Goal: Information Seeking & Learning: Find specific fact

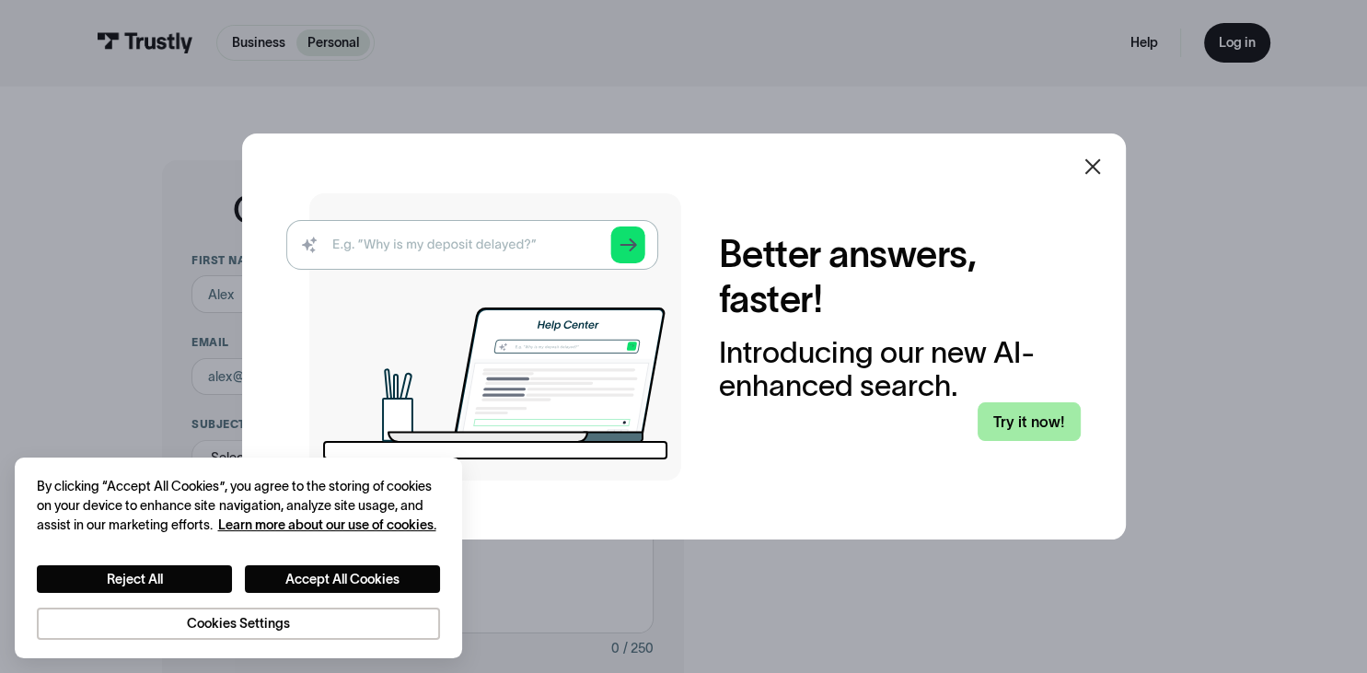
click at [1010, 423] on link "Try it now!" at bounding box center [1029, 421] width 103 height 39
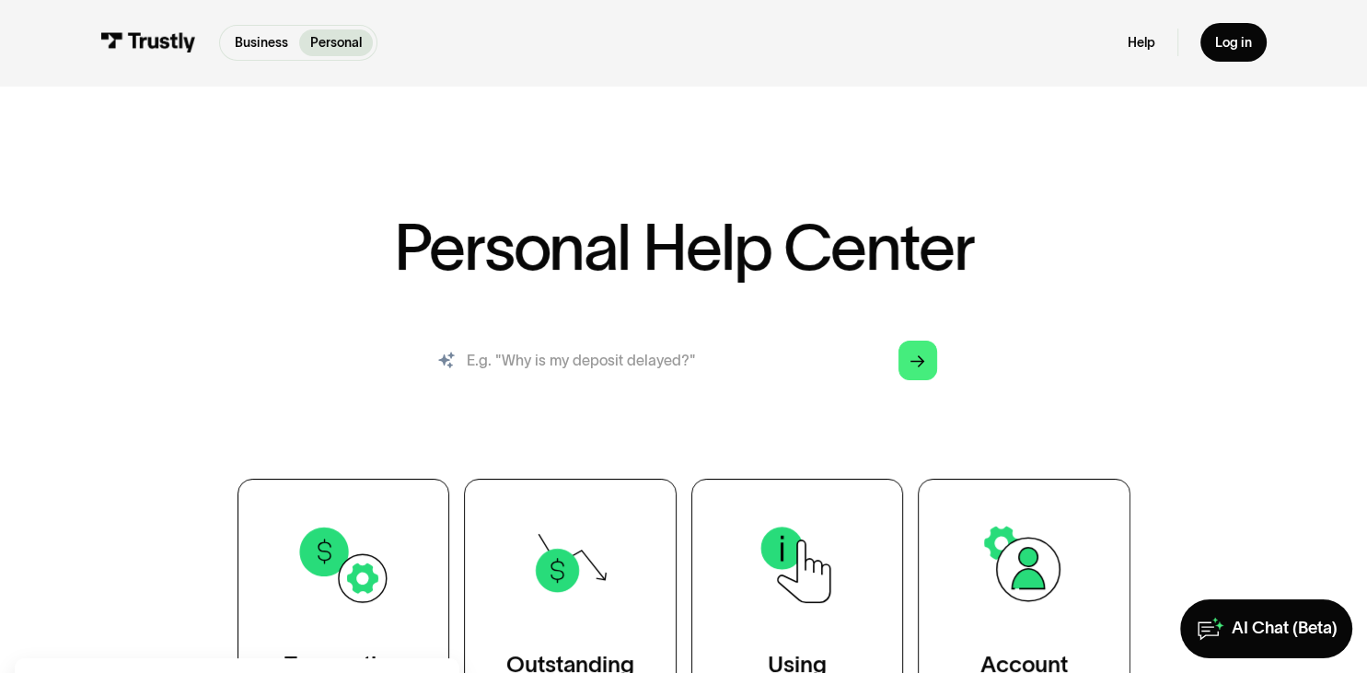
click at [621, 353] on input "search" at bounding box center [683, 360] width 537 height 59
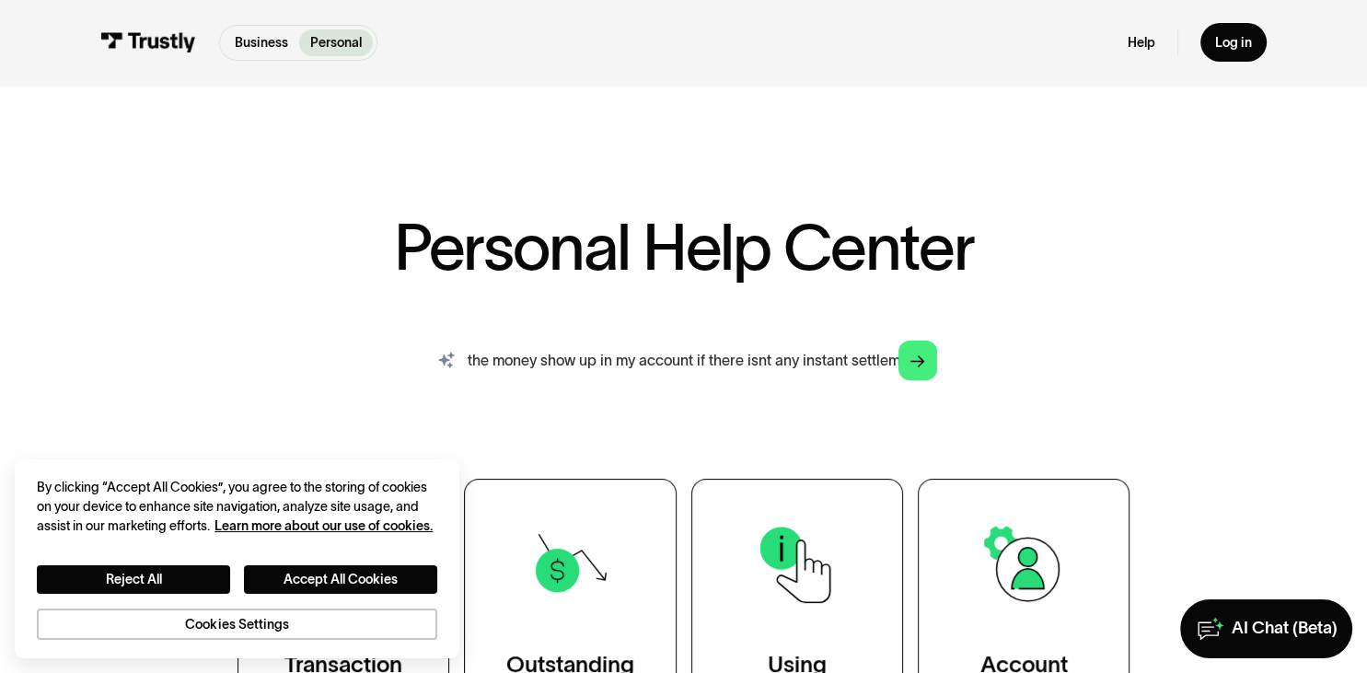
scroll to position [0, 97]
type input "when does the money show up in my account if there isnt any instant settlement"
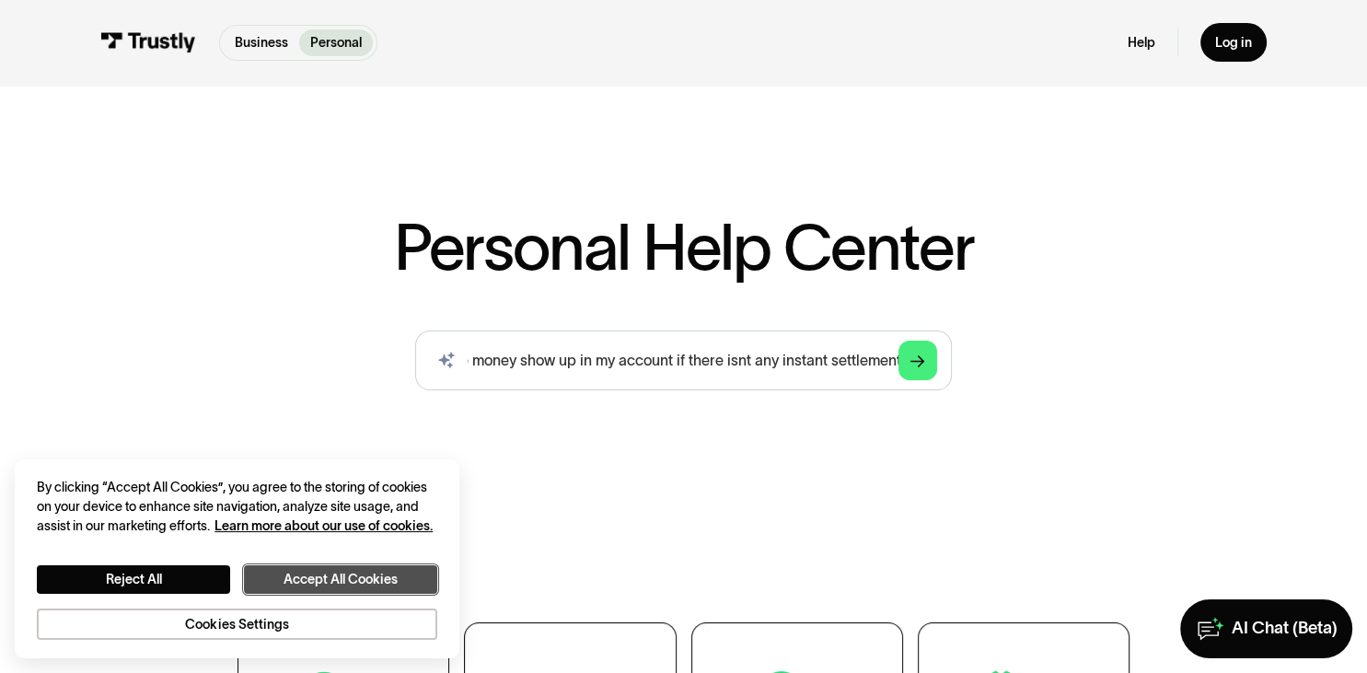
click at [392, 576] on button "Accept All Cookies" at bounding box center [340, 579] width 193 height 28
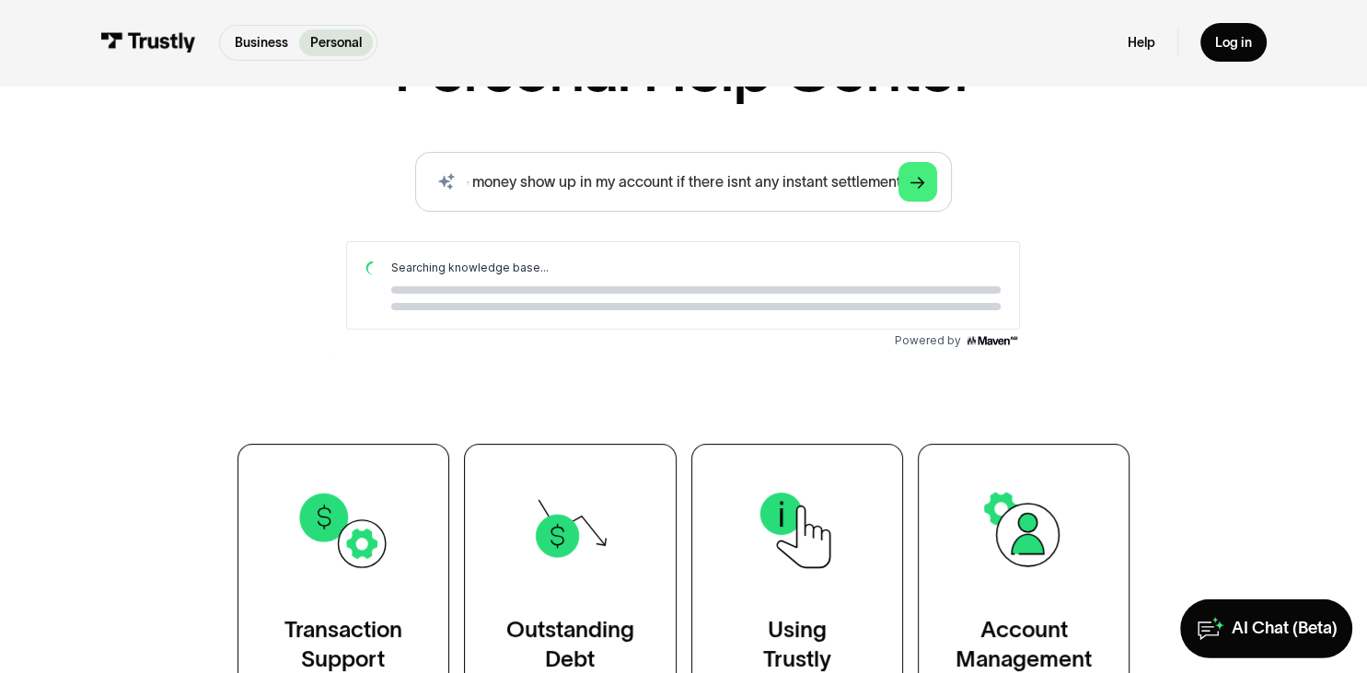
scroll to position [194, 0]
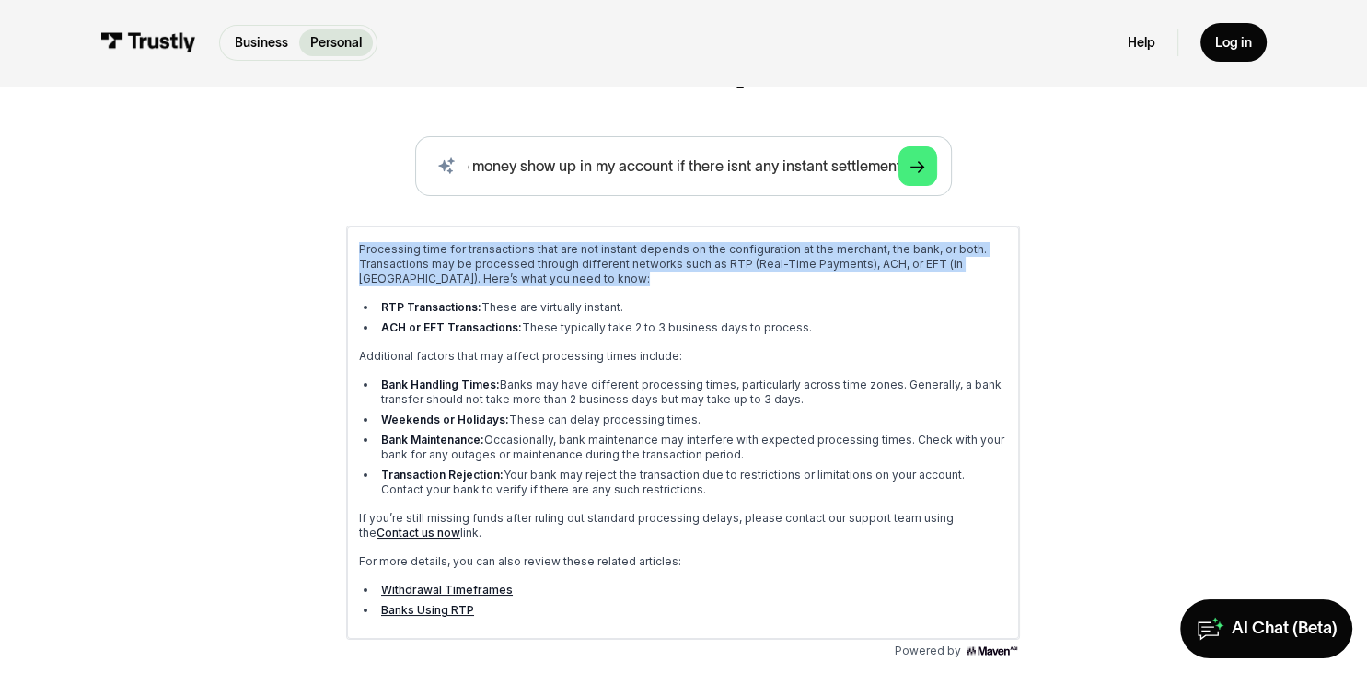
drag, startPoint x: 336, startPoint y: 233, endPoint x: 730, endPoint y: 310, distance: 401.6
click at [807, 326] on div "Processing time for transactions that are not instant depends on the configurat…" at bounding box center [682, 426] width 703 height 433
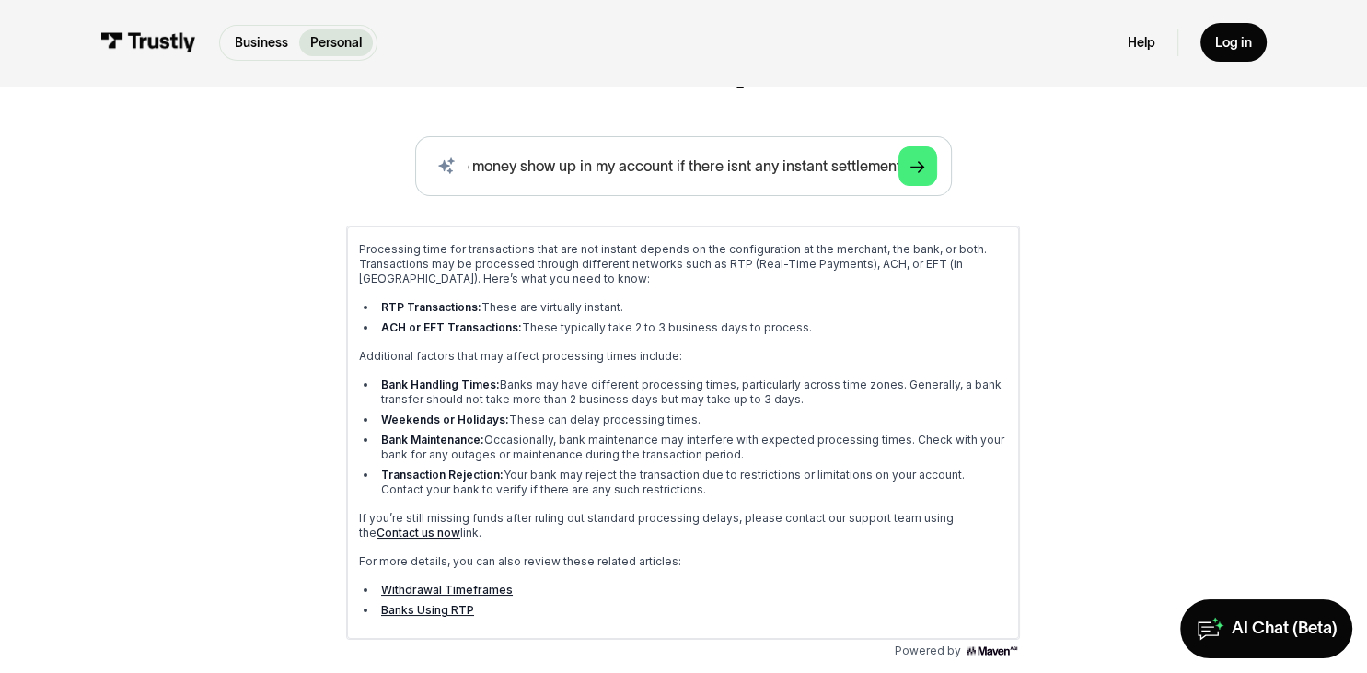
click at [787, 399] on li "Bank Handling Times: Banks may have different processing times, particularly ac…" at bounding box center [693, 391] width 631 height 29
drag, startPoint x: 824, startPoint y: 396, endPoint x: 831, endPoint y: 356, distance: 40.1
click at [831, 356] on div "Processing time for transactions that are not instant depends on the configurat…" at bounding box center [683, 431] width 648 height 381
click at [831, 356] on p "Additional factors that may affect processing times include:" at bounding box center [683, 355] width 648 height 15
drag, startPoint x: 730, startPoint y: 488, endPoint x: 347, endPoint y: 365, distance: 402.4
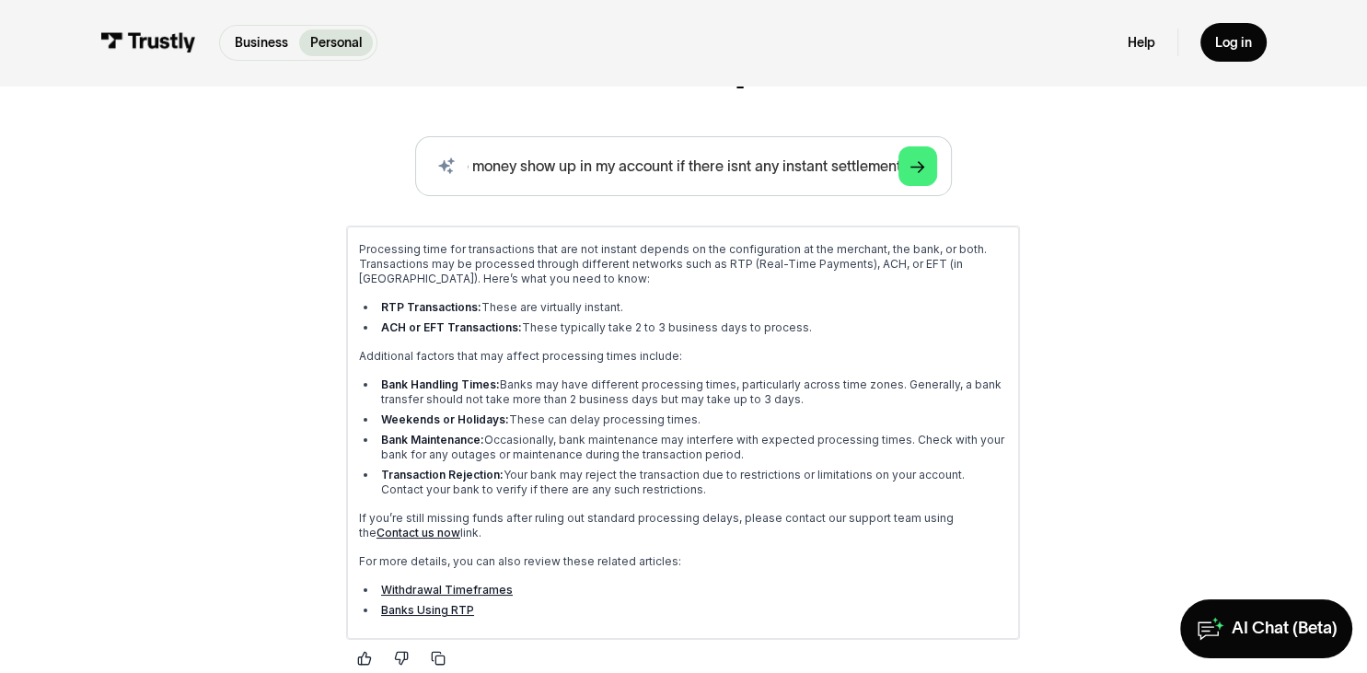
click at [359, 365] on div "Processing time for transactions that are not instant depends on the configurat…" at bounding box center [683, 431] width 648 height 381
click at [350, 366] on div "Processing time for transactions that are not instant depends on the configurat…" at bounding box center [683, 432] width 672 height 412
drag, startPoint x: 675, startPoint y: 484, endPoint x: 381, endPoint y: 376, distance: 313.2
click at [381, 376] on div "Processing time for transactions that are not instant depends on the configurat…" at bounding box center [683, 431] width 648 height 381
click at [811, 481] on li "Transaction Rejection: Your bank may reject the transaction due to restrictions…" at bounding box center [693, 481] width 631 height 29
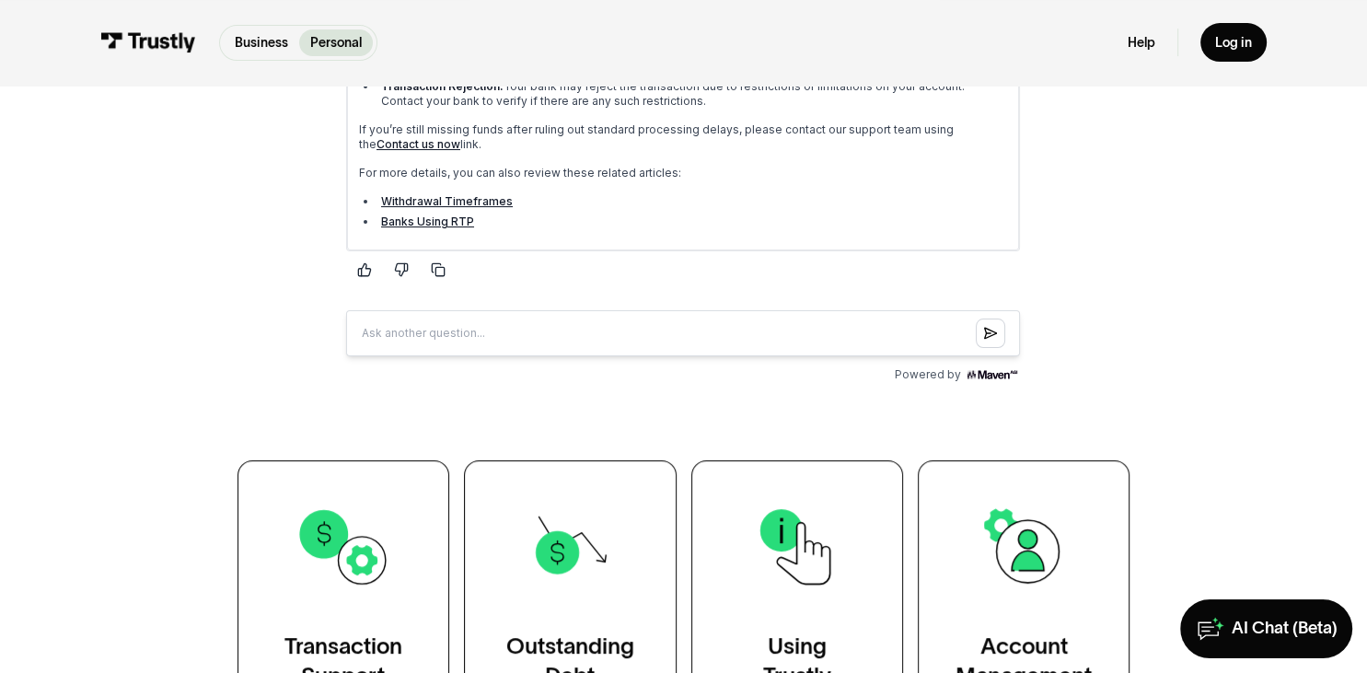
scroll to position [291, 0]
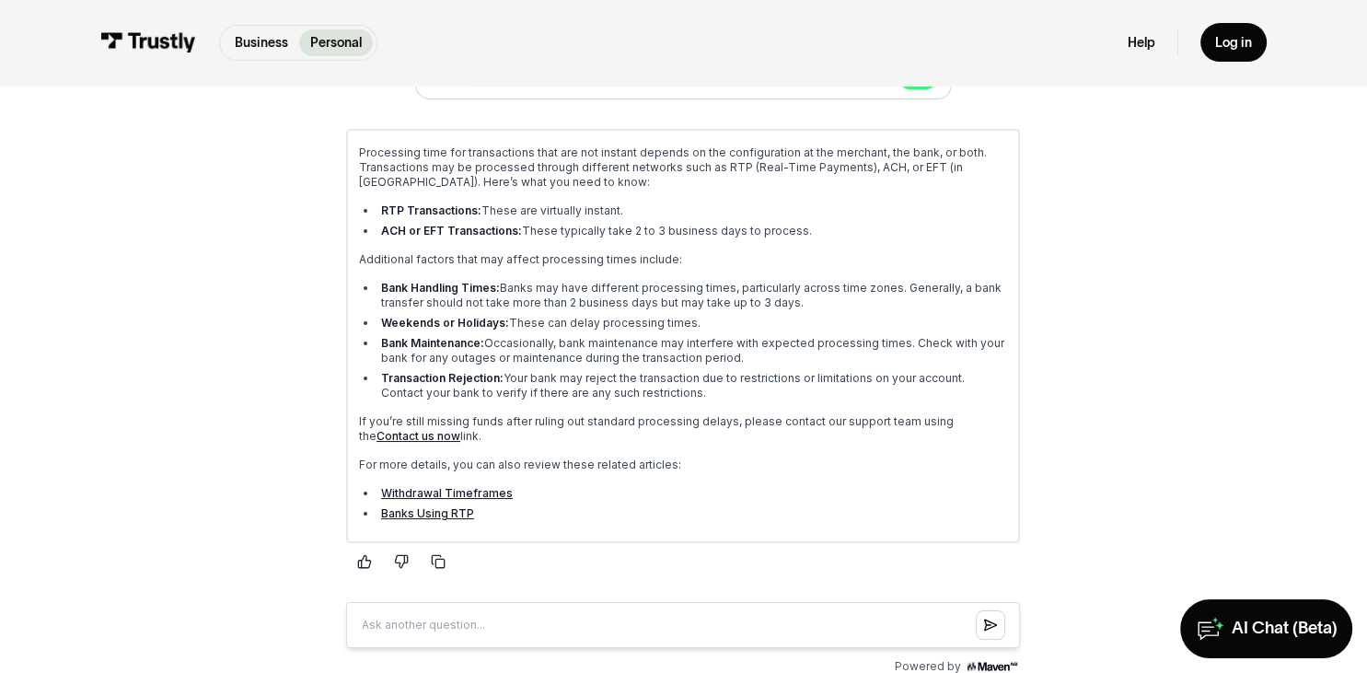
drag, startPoint x: 794, startPoint y: 236, endPoint x: 808, endPoint y: 205, distance: 33.8
click at [808, 205] on ul "RTP Transactions: These are virtually instant. ACH or EFT Transactions: These t…" at bounding box center [683, 220] width 648 height 35
click at [808, 205] on li "RTP Transactions: These are virtually instant." at bounding box center [693, 210] width 631 height 15
drag, startPoint x: 862, startPoint y: 301, endPoint x: 857, endPoint y: 250, distance: 50.8
click at [857, 250] on div "Processing time for transactions that are not instant depends on the configurat…" at bounding box center [683, 335] width 648 height 381
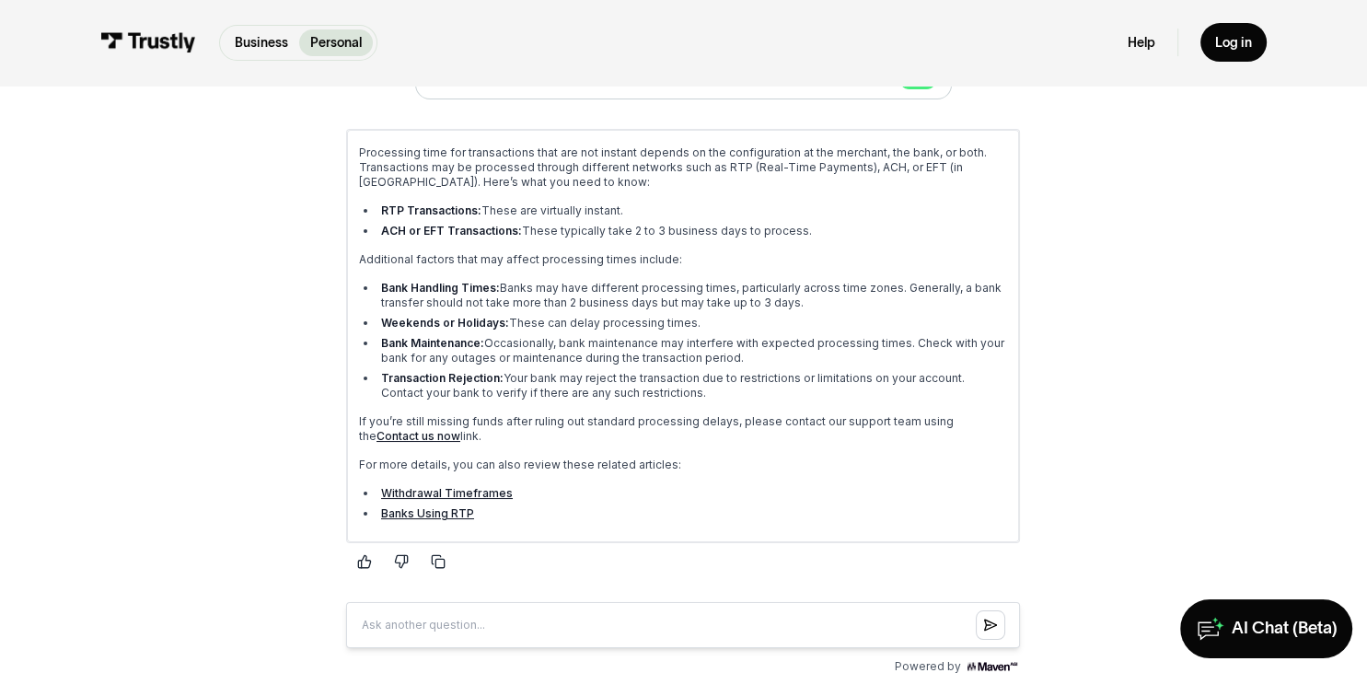
drag, startPoint x: 857, startPoint y: 250, endPoint x: 834, endPoint y: 264, distance: 26.8
click at [855, 251] on div "Processing time for transactions that are not instant depends on the configurat…" at bounding box center [683, 335] width 648 height 381
drag, startPoint x: 827, startPoint y: 304, endPoint x: 838, endPoint y: 245, distance: 60.0
click at [838, 245] on div "Processing time for transactions that are not instant depends on the configurat…" at bounding box center [683, 335] width 648 height 381
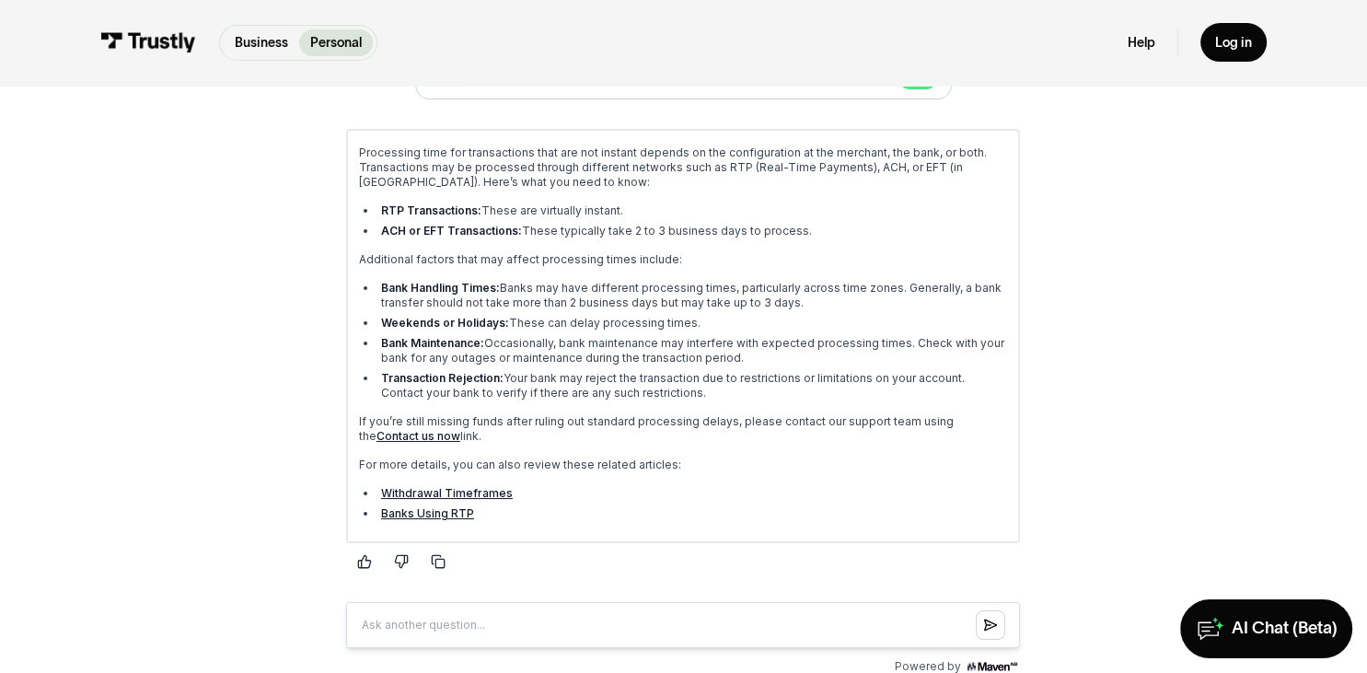
drag, startPoint x: 806, startPoint y: 308, endPoint x: 820, endPoint y: 241, distance: 67.9
click at [820, 241] on div "Processing time for transactions that are not instant depends on the configurat…" at bounding box center [683, 335] width 648 height 381
drag, startPoint x: 736, startPoint y: 354, endPoint x: 750, endPoint y: 244, distance: 111.5
click at [750, 244] on div "Processing time for transactions that are not instant depends on the configurat…" at bounding box center [683, 335] width 648 height 381
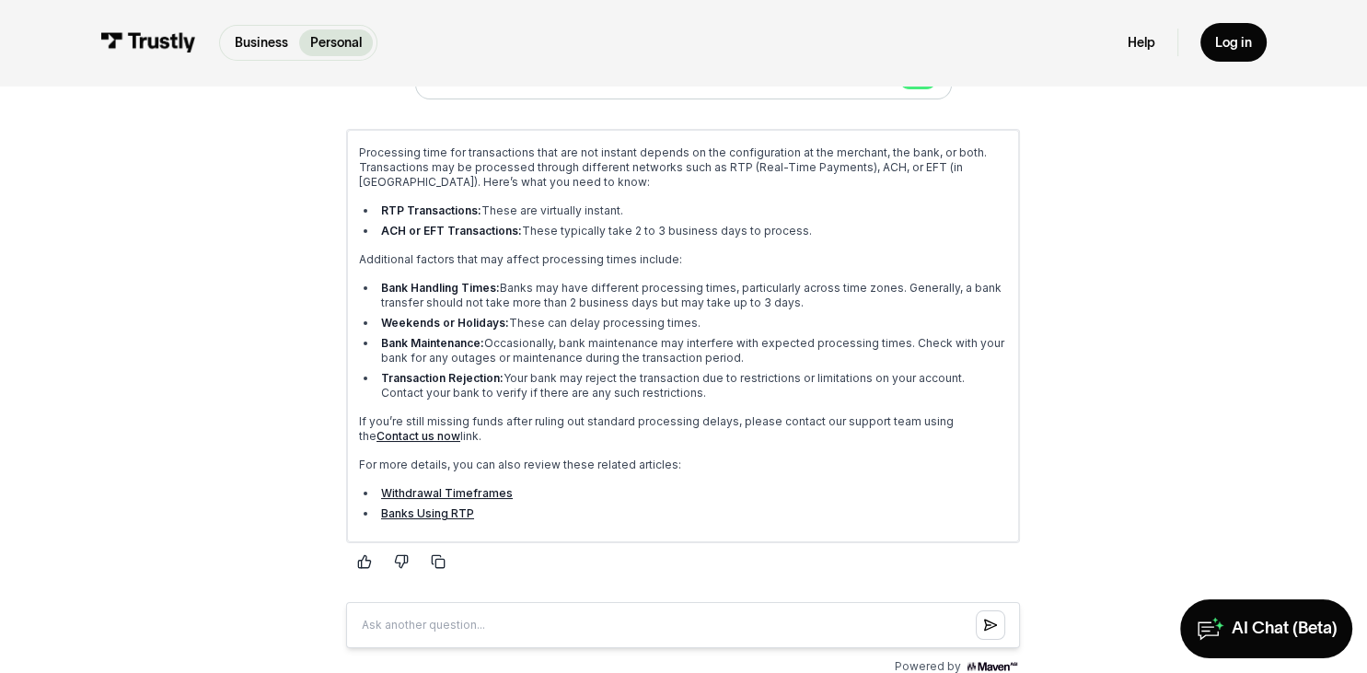
click at [772, 321] on li "Weekends or Holidays: These can delay processing times." at bounding box center [693, 322] width 631 height 15
drag, startPoint x: 758, startPoint y: 366, endPoint x: 764, endPoint y: 257, distance: 108.8
click at [764, 257] on div "Processing time for transactions that are not instant depends on the configurat…" at bounding box center [683, 335] width 648 height 381
click at [768, 264] on p "Additional factors that may affect processing times include:" at bounding box center [683, 258] width 648 height 15
drag, startPoint x: 768, startPoint y: 440, endPoint x: 775, endPoint y: 373, distance: 67.6
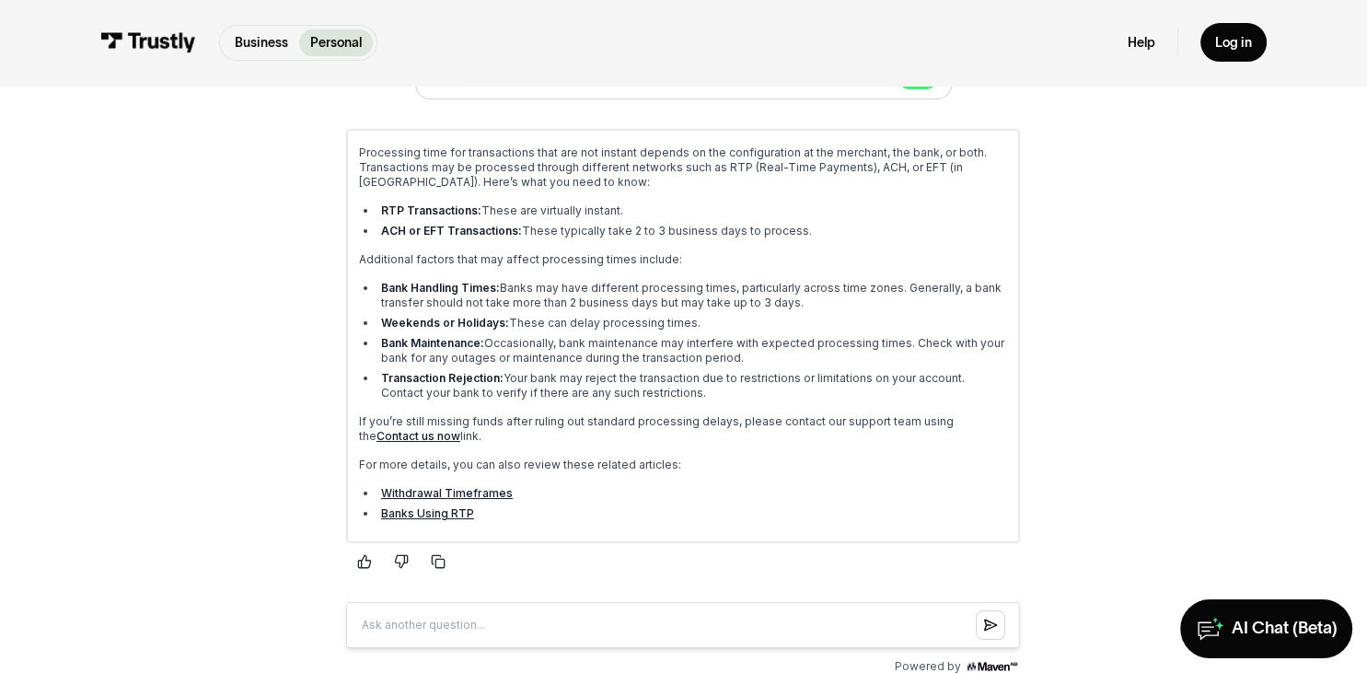
click at [775, 373] on div "Processing time for transactions that are not instant depends on the configurat…" at bounding box center [683, 335] width 648 height 381
click at [775, 373] on li "Transaction Rejection: Your bank may reject the transaction due to restrictions…" at bounding box center [693, 384] width 631 height 29
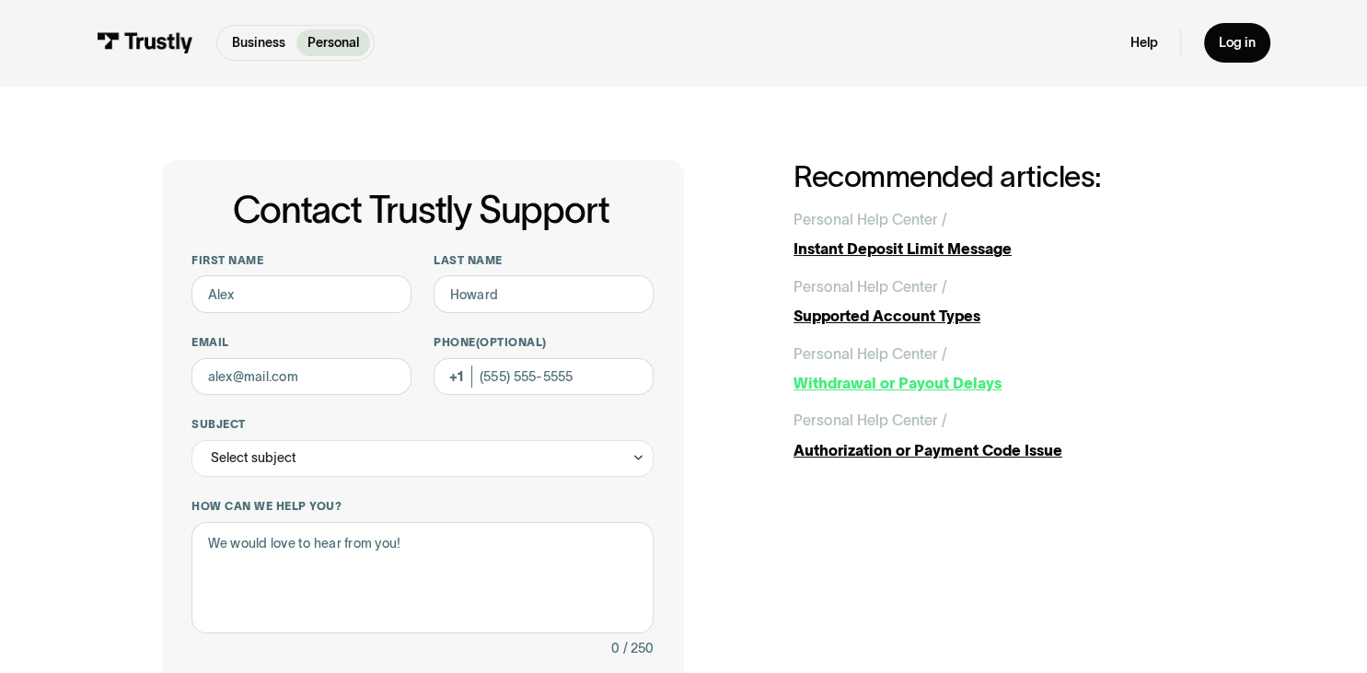
click at [860, 380] on div "Withdrawal or Payout Delays" at bounding box center [1000, 383] width 412 height 22
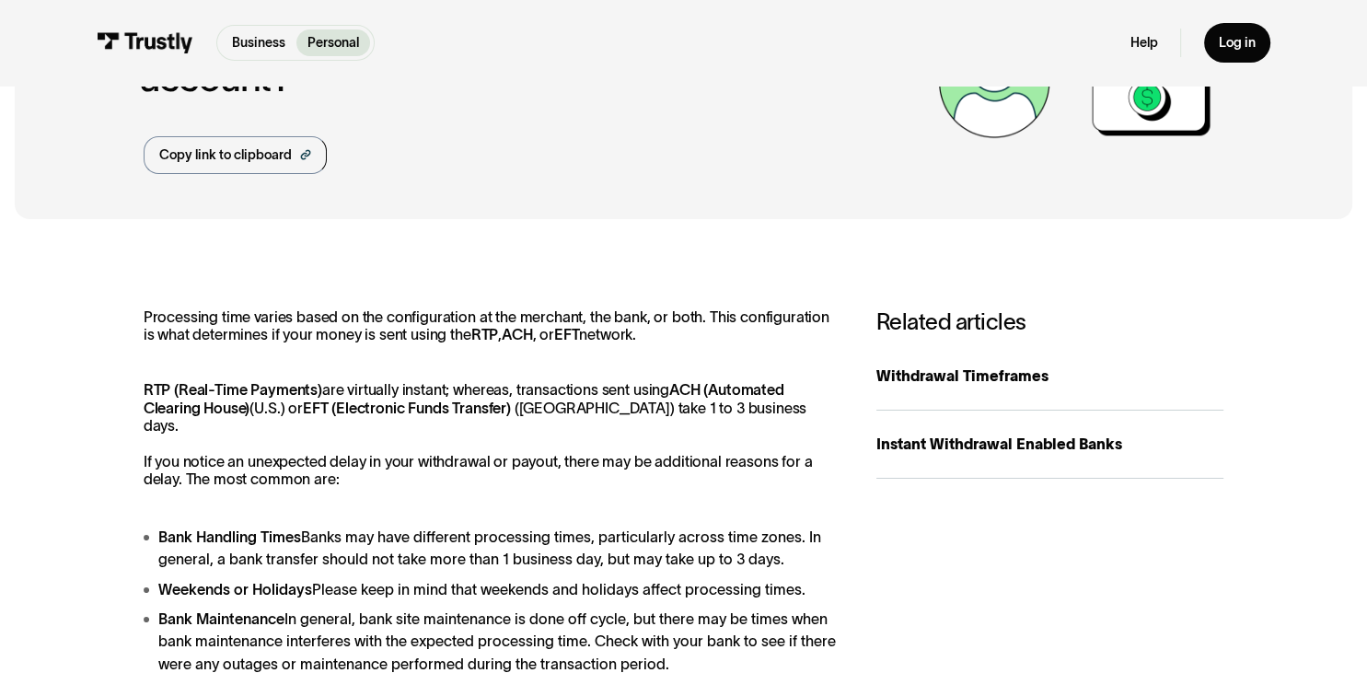
scroll to position [194, 0]
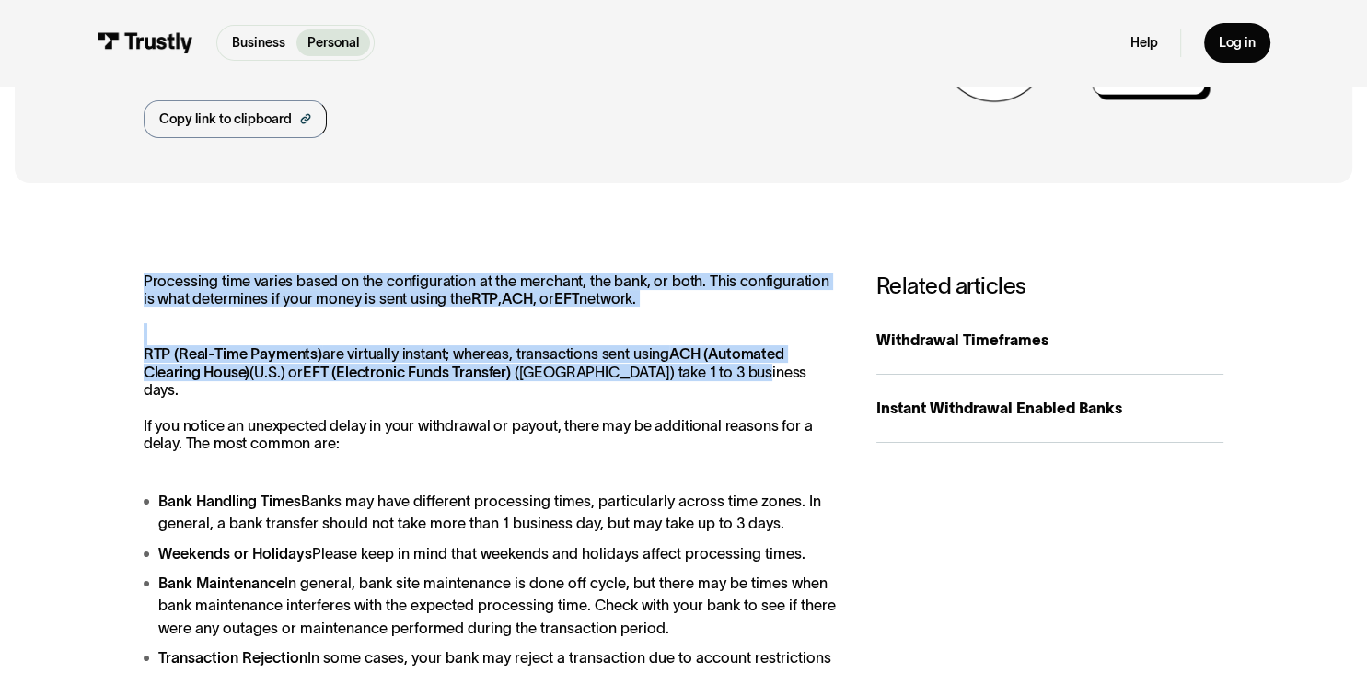
drag, startPoint x: 813, startPoint y: 371, endPoint x: 807, endPoint y: 338, distance: 33.8
click at [807, 338] on div "Processing time varies based on the configuration at the merchant, the bank, or…" at bounding box center [491, 560] width 695 height 574
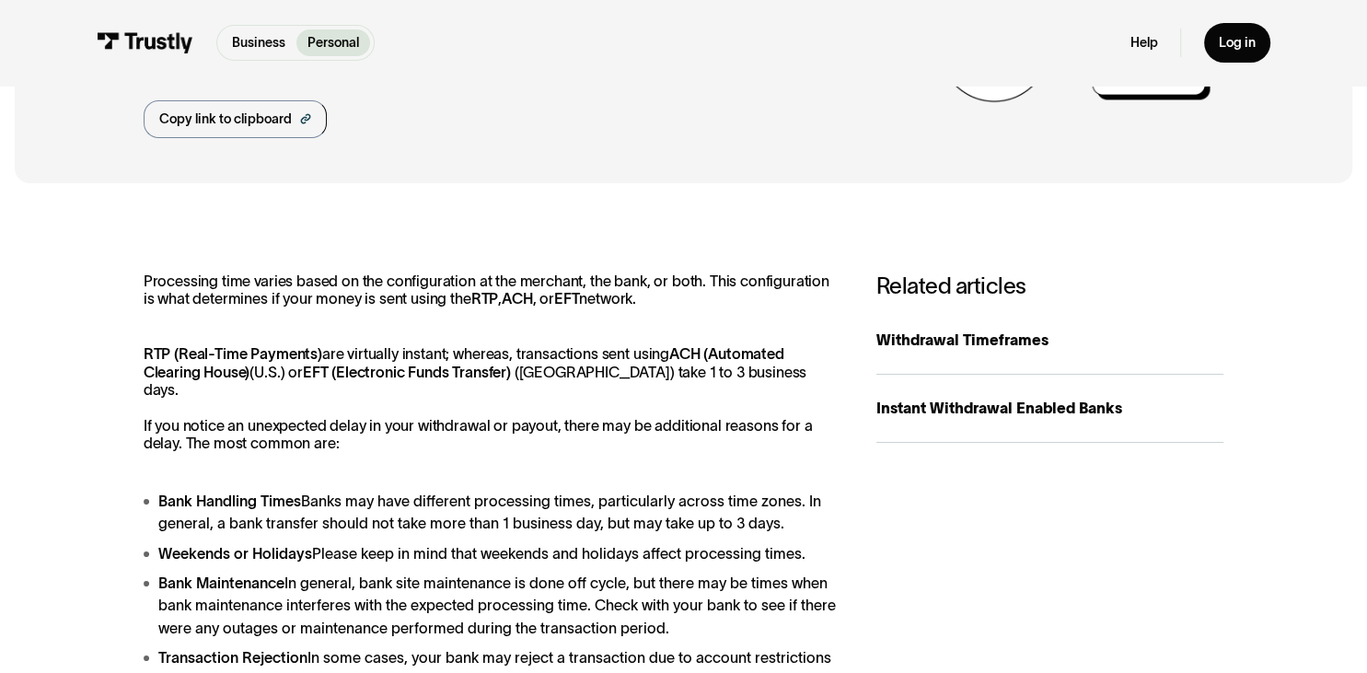
click at [807, 338] on div "Processing time varies based on the configuration at the merchant, the bank, or…" at bounding box center [491, 560] width 695 height 574
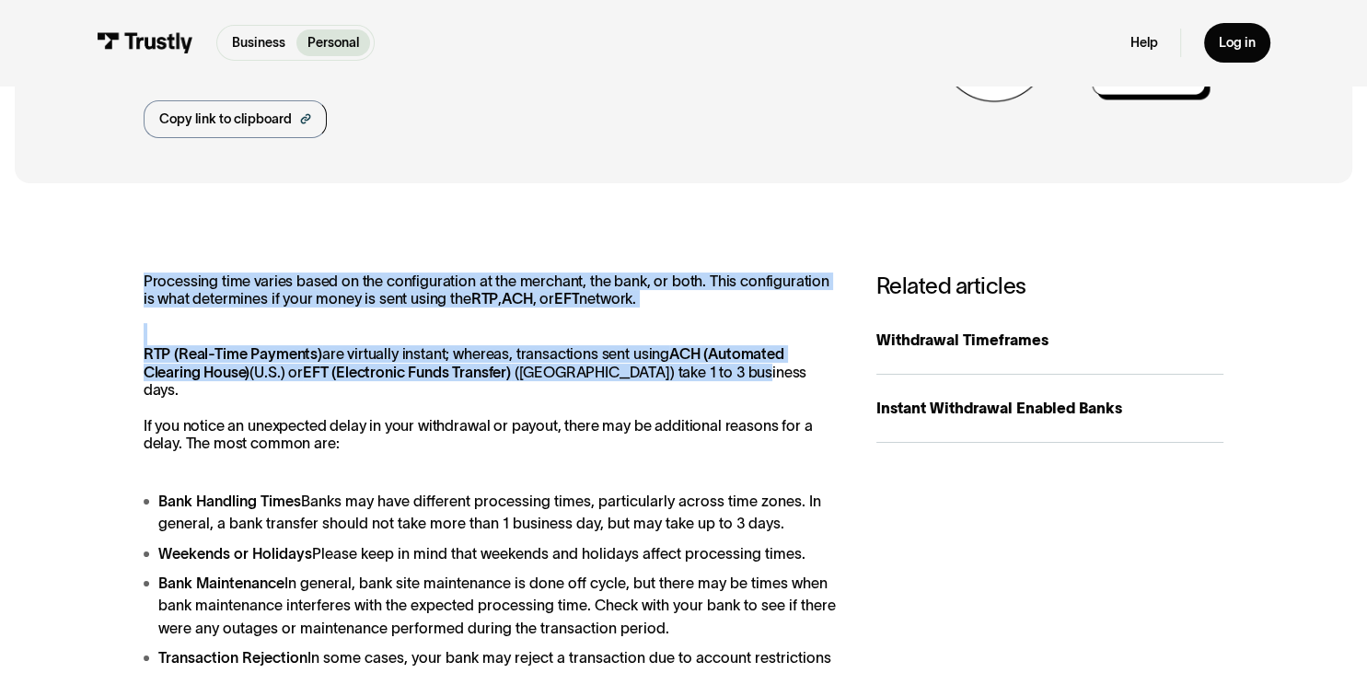
drag, startPoint x: 789, startPoint y: 375, endPoint x: 797, endPoint y: 330, distance: 45.9
click at [797, 330] on div "Processing time varies based on the configuration at the merchant, the bank, or…" at bounding box center [491, 560] width 695 height 574
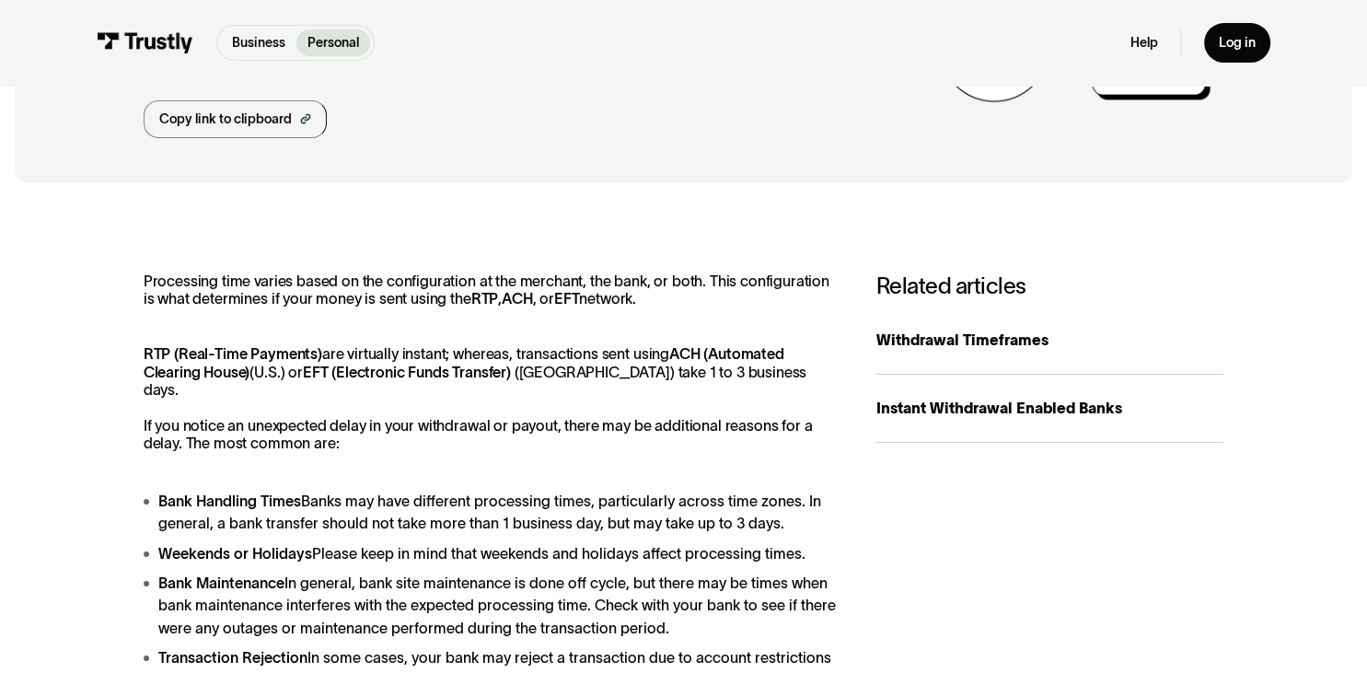
click at [797, 330] on div "Processing time varies based on the configuration at the merchant, the bank, or…" at bounding box center [491, 560] width 695 height 574
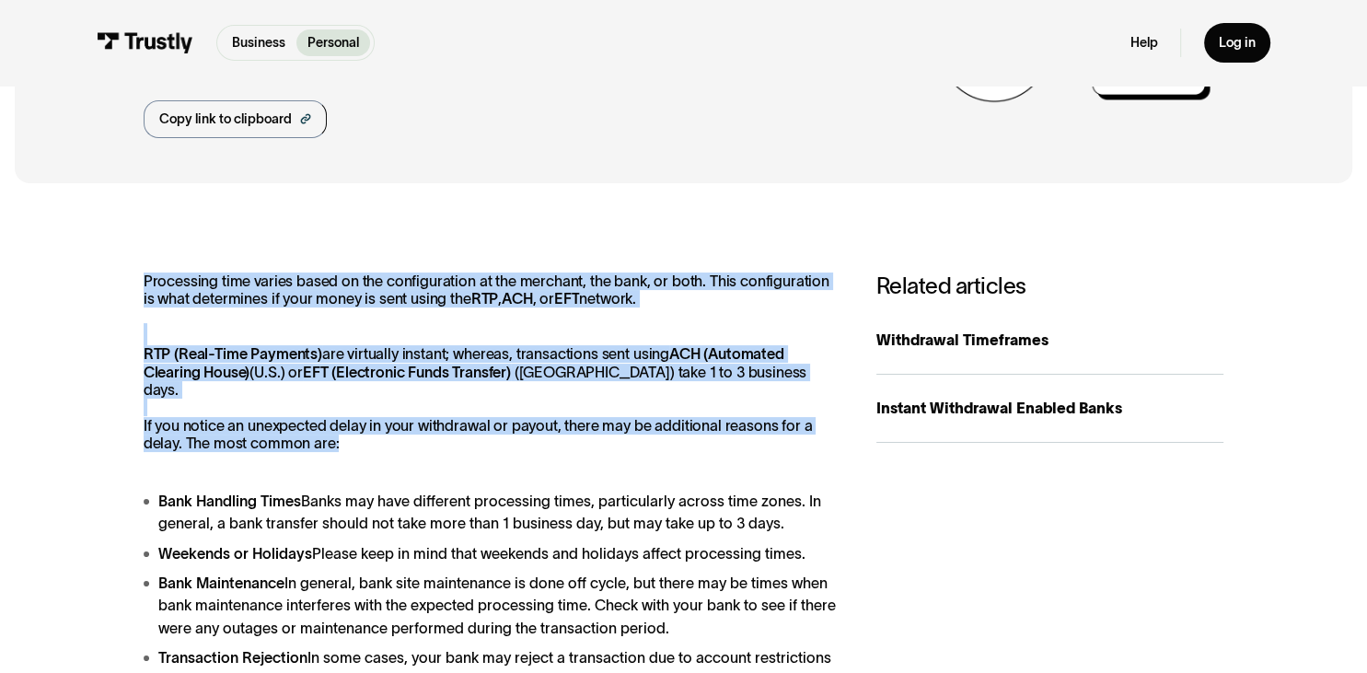
drag, startPoint x: 808, startPoint y: 429, endPoint x: 804, endPoint y: 319, distance: 109.7
click at [804, 319] on div "Processing time varies based on the configuration at the merchant, the bank, or…" at bounding box center [491, 560] width 695 height 574
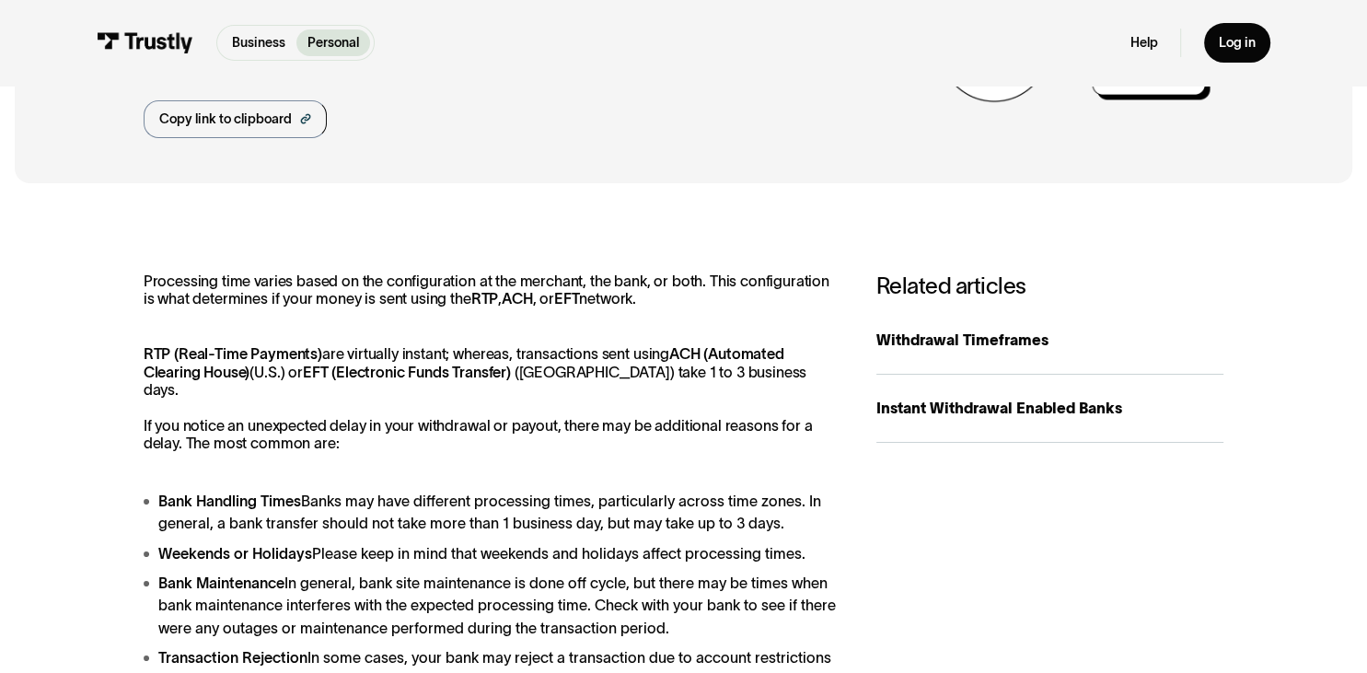
click at [803, 319] on div "Processing time varies based on the configuration at the merchant, the bank, or…" at bounding box center [491, 560] width 695 height 574
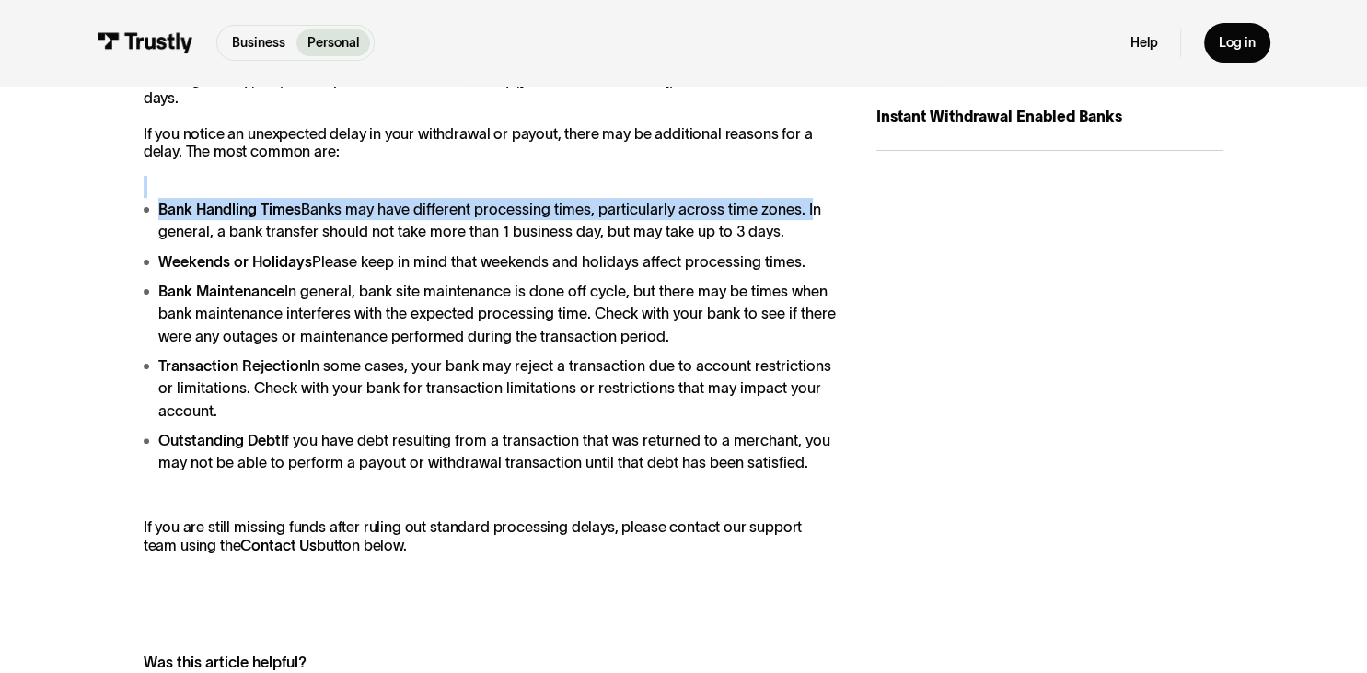
drag, startPoint x: 813, startPoint y: 201, endPoint x: 832, endPoint y: 219, distance: 26.7
click at [831, 198] on ul "Bank Handling Times Banks may have different processing times, particularly acr…" at bounding box center [491, 335] width 695 height 275
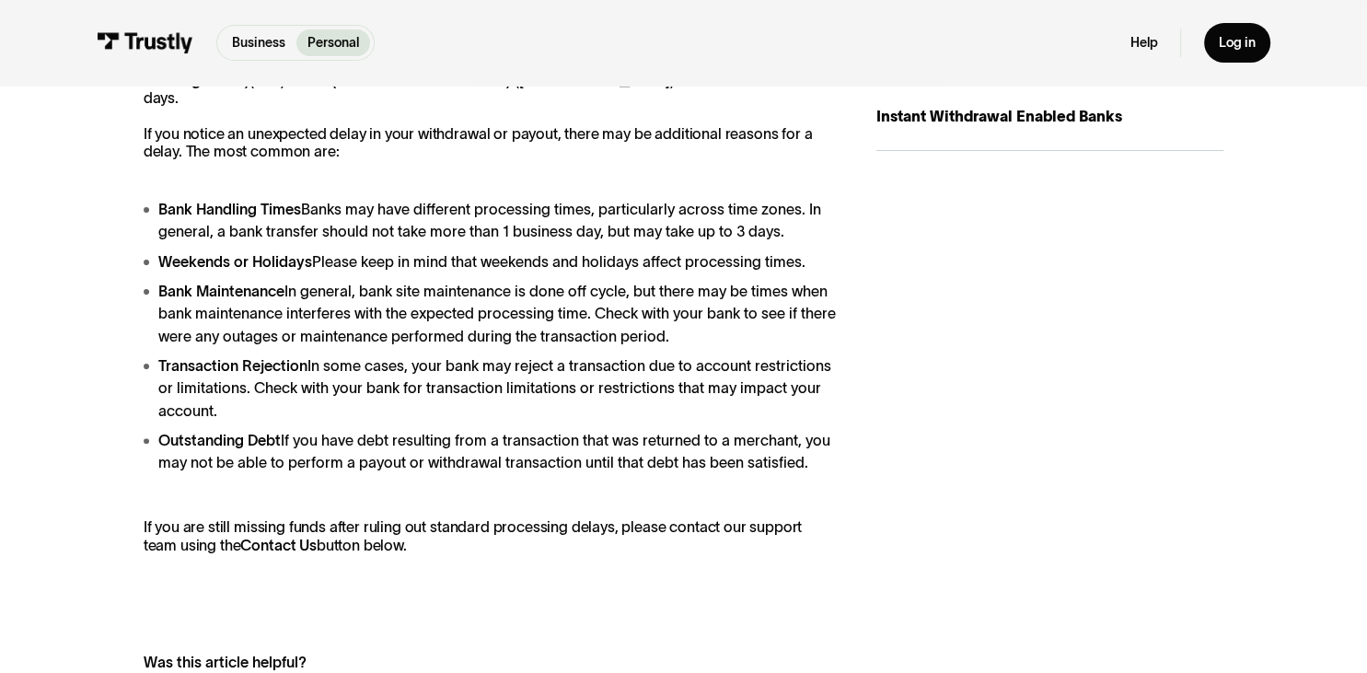
click at [834, 229] on ul "Bank Handling Times Banks may have different processing times, particularly acr…" at bounding box center [491, 335] width 695 height 275
drag, startPoint x: 813, startPoint y: 235, endPoint x: 831, endPoint y: 155, distance: 82.0
click at [831, 198] on ul "Bank Handling Times Banks may have different processing times, particularly acr…" at bounding box center [491, 335] width 695 height 275
click at [840, 241] on div "Processing time varies based on the configuration at the merchant, the bank, or…" at bounding box center [684, 358] width 1081 height 754
drag, startPoint x: 824, startPoint y: 319, endPoint x: 835, endPoint y: 141, distance: 178.0
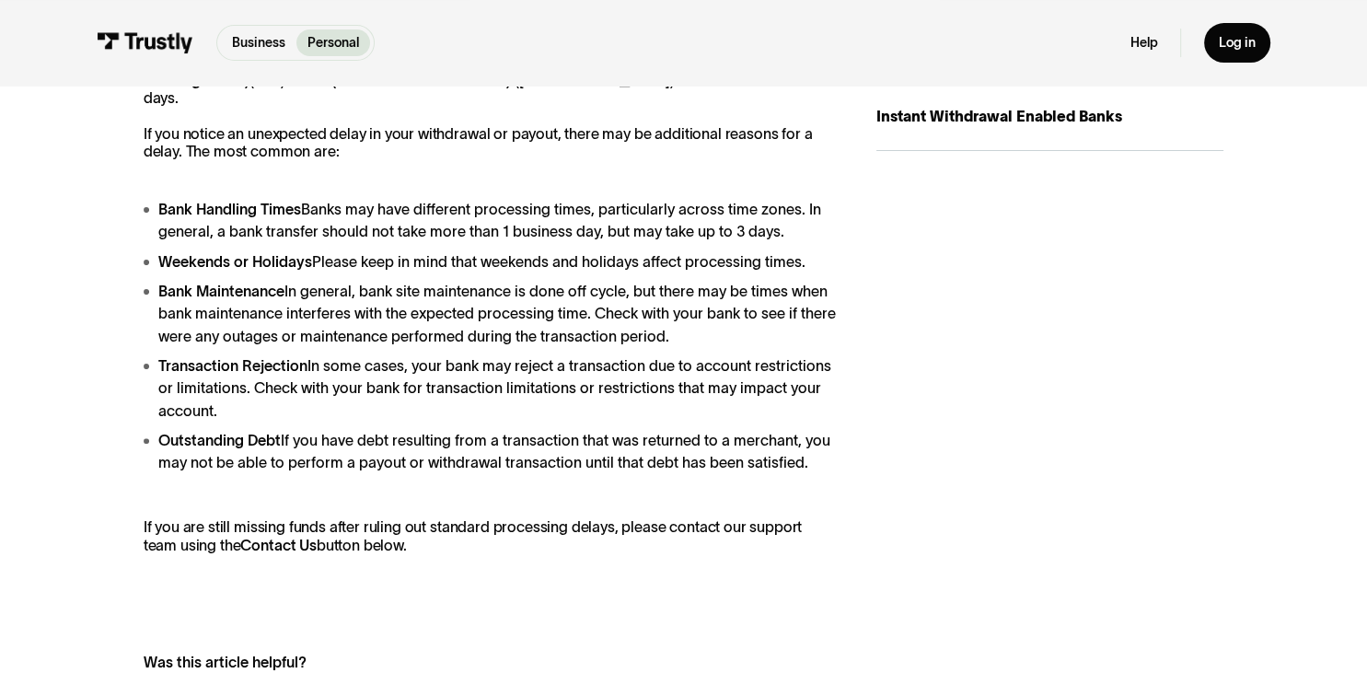
click at [835, 198] on ul "Bank Handling Times Banks may have different processing times, particularly acr…" at bounding box center [491, 335] width 695 height 275
click at [846, 326] on div "Processing time varies based on the configuration at the merchant, the bank, or…" at bounding box center [684, 358] width 1081 height 754
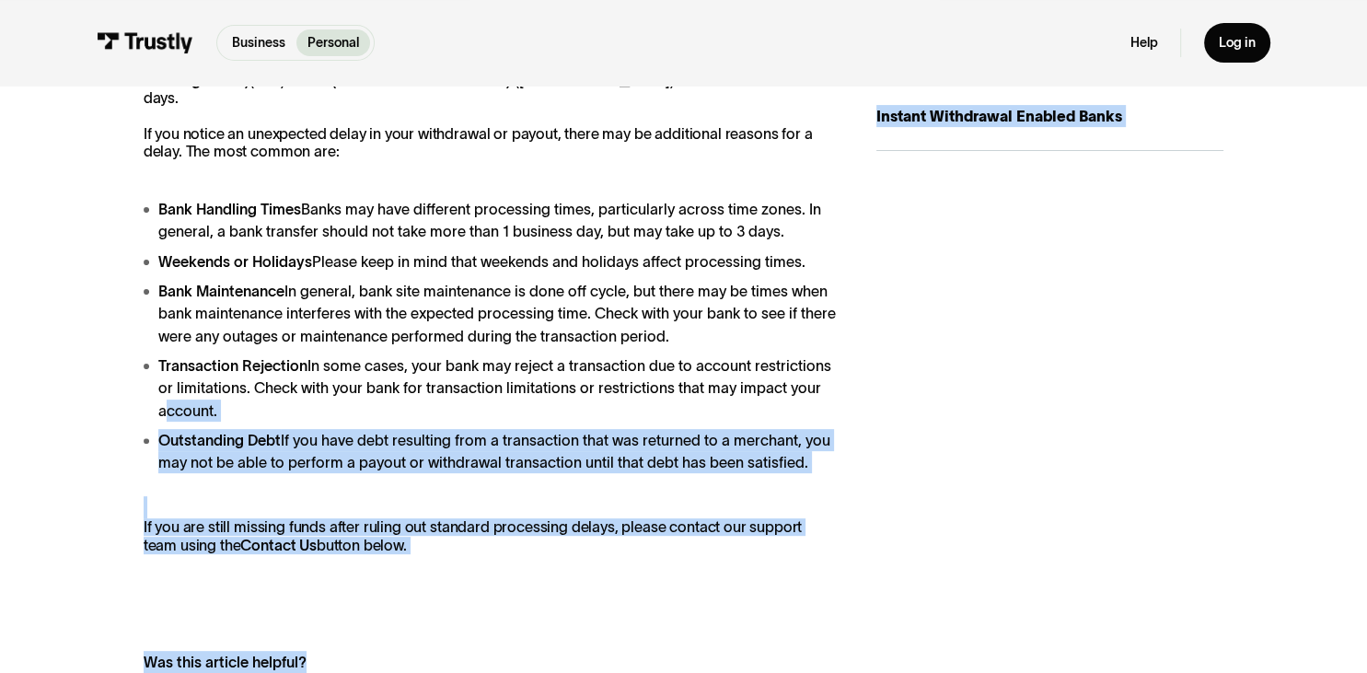
drag, startPoint x: 832, startPoint y: 378, endPoint x: 849, endPoint y: 250, distance: 130.0
click at [839, 250] on ul "Bank Handling Times Banks may have different processing times, particularly acr…" at bounding box center [491, 335] width 695 height 275
click at [847, 282] on div "Processing time varies based on the configuration at the merchant, the bank, or…" at bounding box center [684, 358] width 1081 height 754
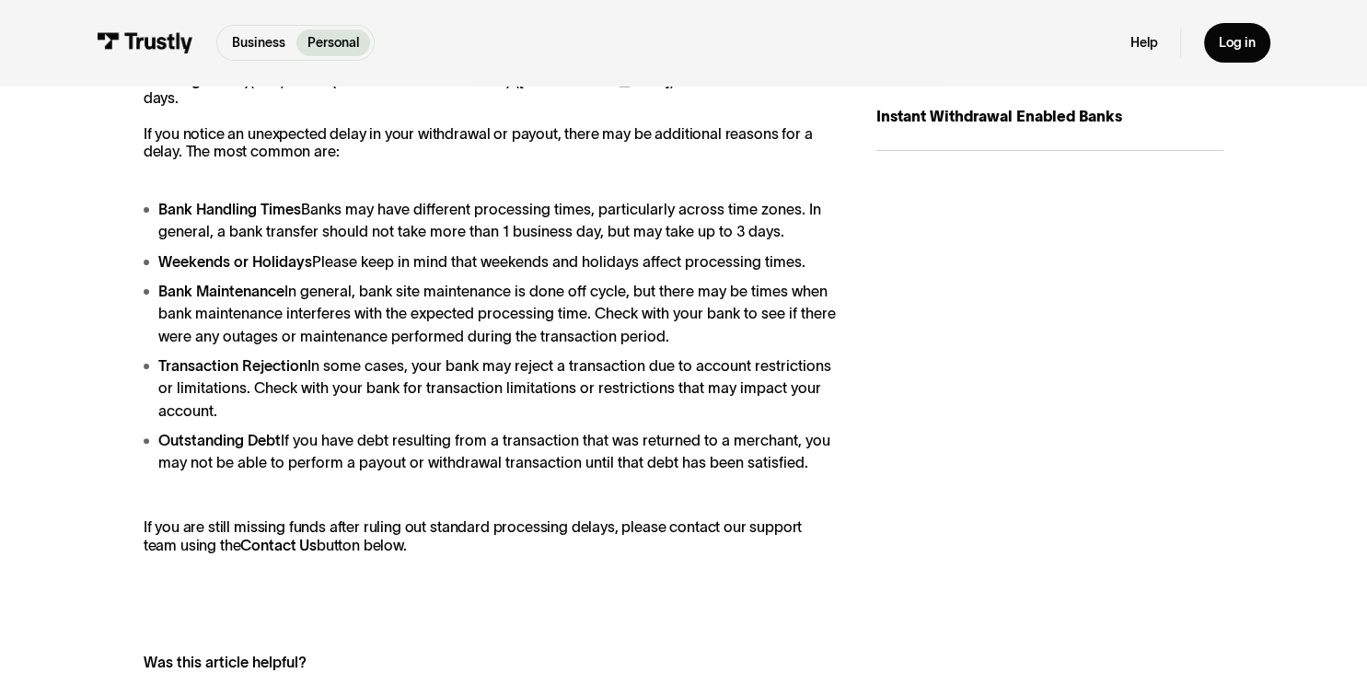
drag, startPoint x: 801, startPoint y: 389, endPoint x: 814, endPoint y: 294, distance: 96.6
click at [814, 294] on ul "Bank Handling Times Banks may have different processing times, particularly acr…" at bounding box center [491, 335] width 695 height 275
click at [832, 354] on li "Transaction Rejection In some cases, your bank may reject a transaction due to …" at bounding box center [491, 387] width 695 height 67
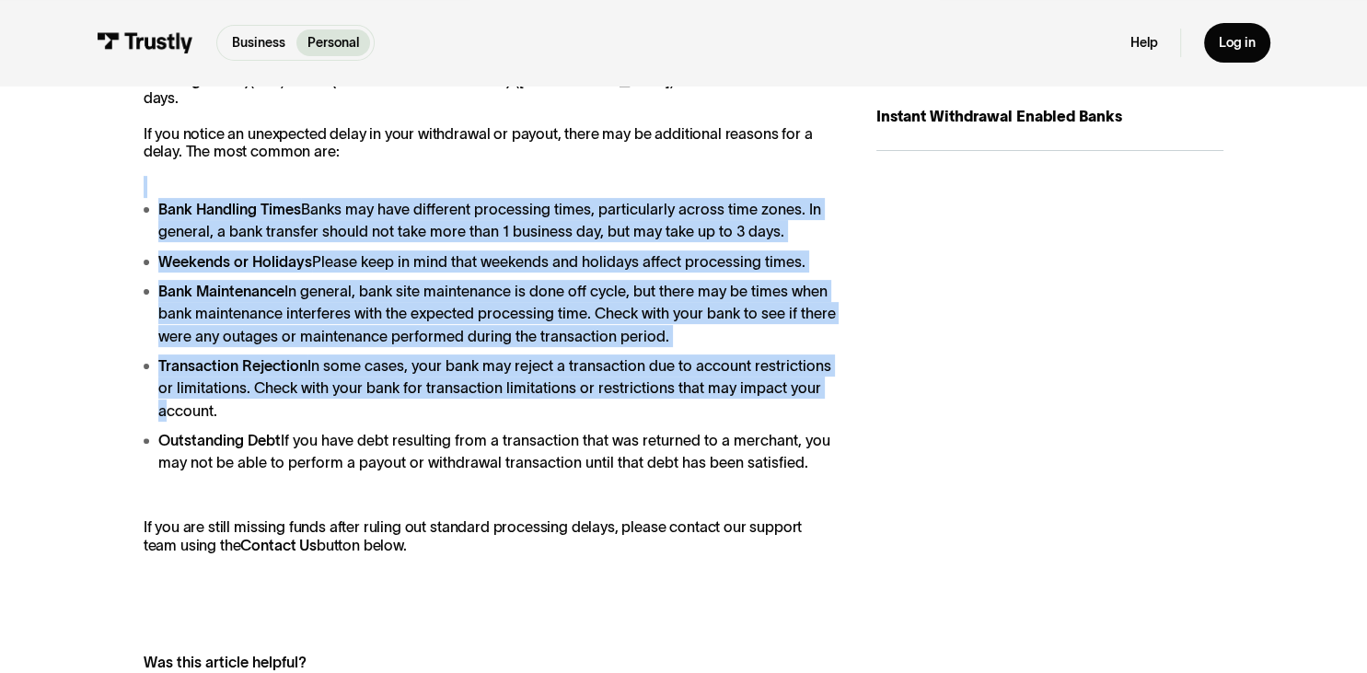
drag, startPoint x: 818, startPoint y: 380, endPoint x: 801, endPoint y: 137, distance: 243.6
click at [801, 198] on ul "Bank Handling Times Banks may have different processing times, particularly acr…" at bounding box center [491, 335] width 695 height 275
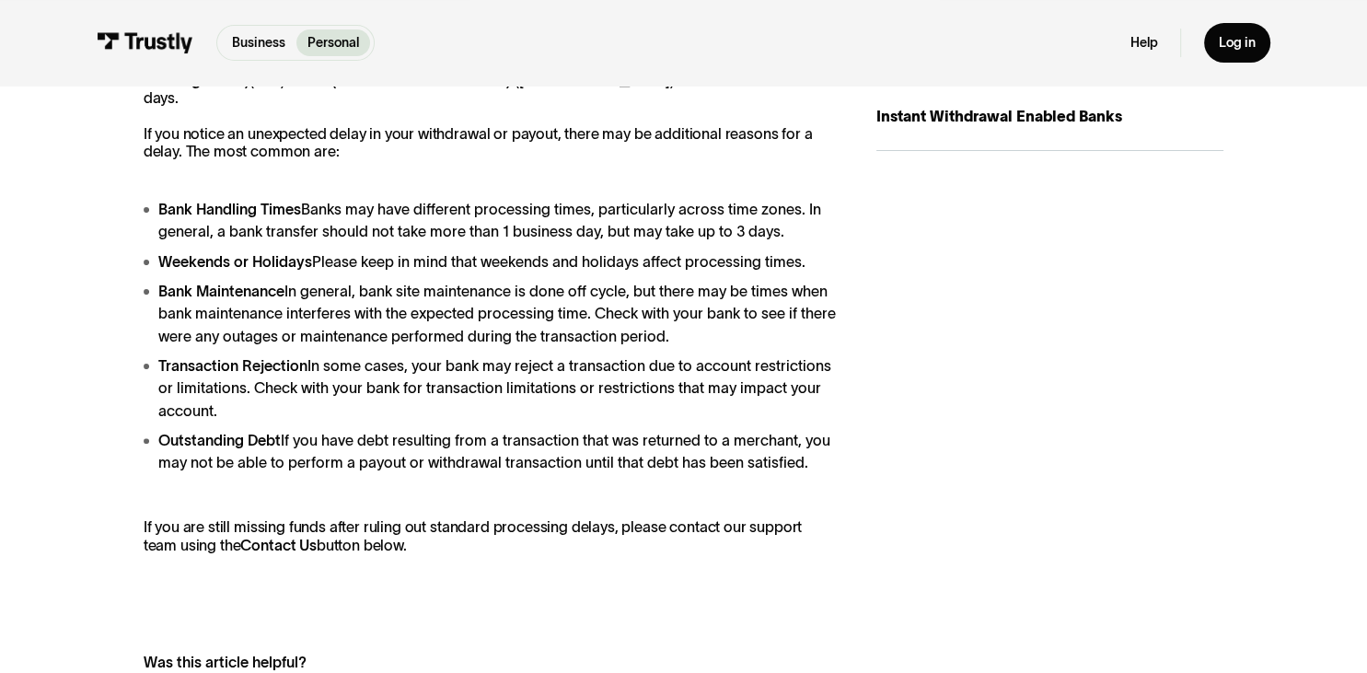
click at [935, 407] on div "Related articles Withdrawal Timeframes Business Personal Instant Withdrawal Ena…" at bounding box center [1051, 268] width 348 height 574
